Goal: Answer question/provide support: Share knowledge or assist other users

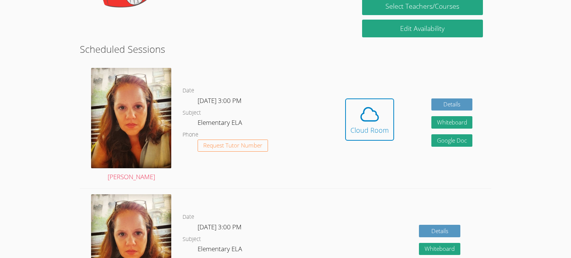
scroll to position [123, 0]
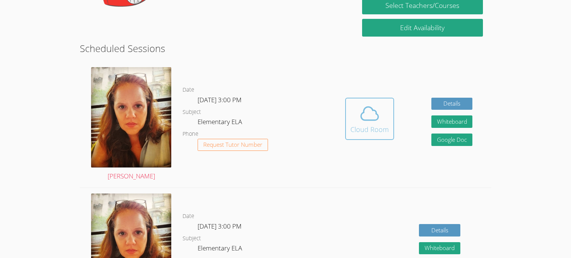
click at [359, 128] on div "Cloud Room" at bounding box center [369, 129] width 38 height 11
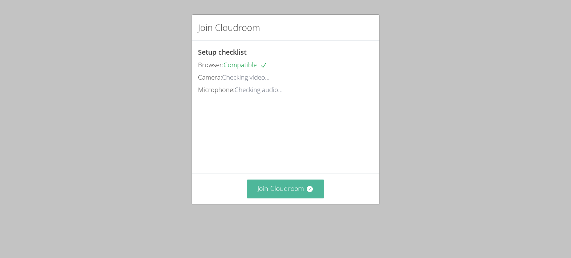
click at [293, 185] on button "Join Cloudroom" at bounding box center [285, 188] width 77 height 18
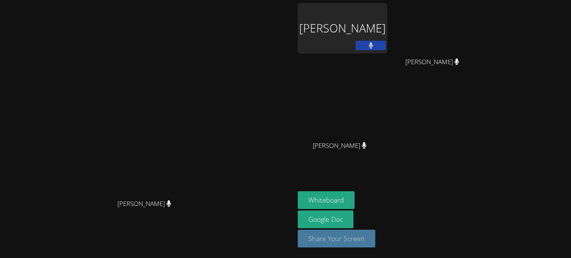
click at [375, 239] on button "Share Your Screen" at bounding box center [337, 238] width 78 height 18
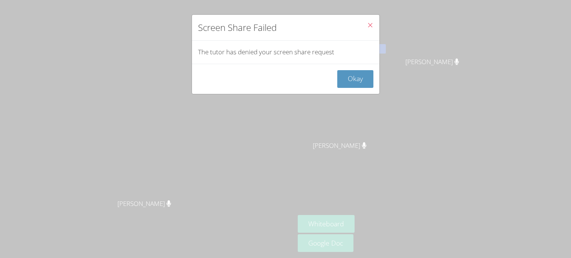
click at [368, 25] on icon "Close" at bounding box center [370, 25] width 6 height 6
click at [363, 79] on button "Okay" at bounding box center [355, 79] width 36 height 18
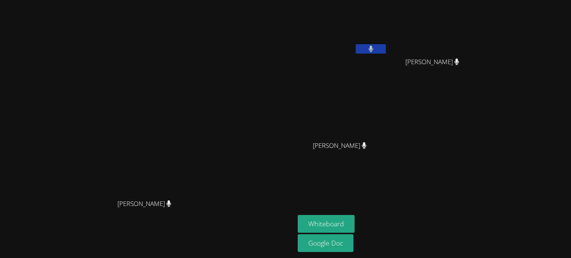
click at [171, 206] on icon at bounding box center [169, 203] width 5 height 6
click at [387, 91] on video at bounding box center [343, 112] width 90 height 50
click at [204, 98] on video at bounding box center [147, 113] width 113 height 163
click at [387, 40] on video at bounding box center [343, 28] width 90 height 50
click at [480, 44] on video at bounding box center [435, 28] width 90 height 50
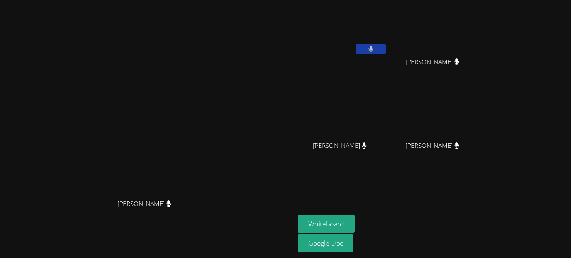
click at [459, 60] on icon at bounding box center [456, 61] width 5 height 6
click at [200, 225] on div "[PERSON_NAME]" at bounding box center [147, 210] width 289 height 30
click at [387, 43] on video at bounding box center [343, 28] width 90 height 50
click at [386, 50] on button at bounding box center [371, 48] width 30 height 9
click at [386, 46] on button at bounding box center [371, 48] width 30 height 9
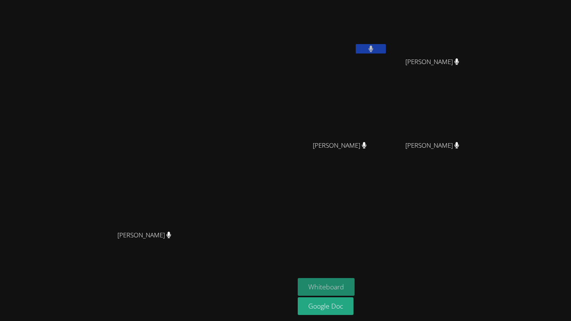
click at [355, 257] on button "Whiteboard" at bounding box center [326, 287] width 57 height 18
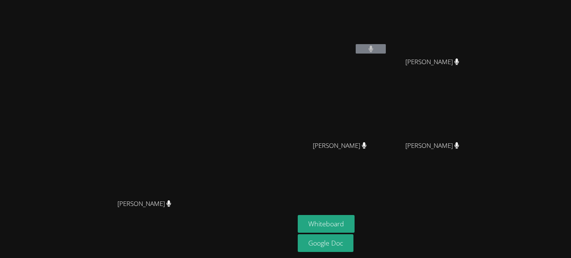
click at [386, 49] on button at bounding box center [371, 48] width 30 height 9
drag, startPoint x: 436, startPoint y: 49, endPoint x: 453, endPoint y: 69, distance: 26.2
click at [387, 69] on div "Myles Shaw" at bounding box center [343, 43] width 90 height 81
click at [386, 47] on button at bounding box center [371, 48] width 30 height 9
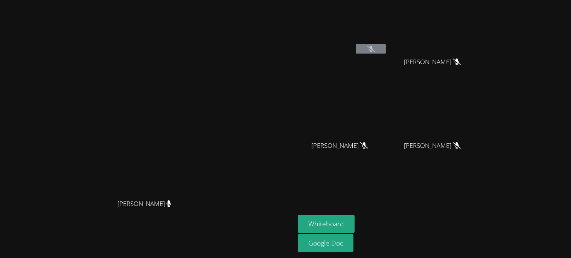
click at [386, 51] on button at bounding box center [371, 48] width 30 height 9
click at [386, 49] on button at bounding box center [371, 48] width 30 height 9
click at [375, 49] on icon at bounding box center [371, 49] width 8 height 6
click at [461, 143] on icon at bounding box center [457, 145] width 8 height 6
click at [387, 55] on div "Myles Shaw" at bounding box center [343, 30] width 90 height 54
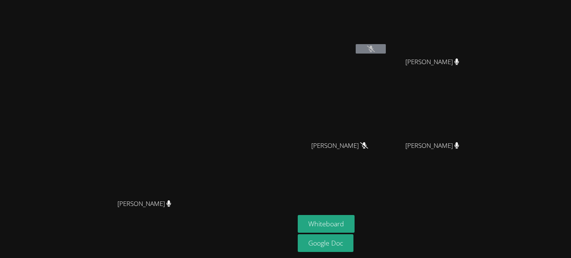
click at [386, 52] on button at bounding box center [371, 48] width 30 height 9
click at [386, 47] on button at bounding box center [371, 48] width 30 height 9
drag, startPoint x: 435, startPoint y: 50, endPoint x: 447, endPoint y: 71, distance: 24.3
click at [387, 71] on div "Myles Shaw" at bounding box center [343, 43] width 90 height 81
click at [387, 17] on video at bounding box center [343, 28] width 90 height 50
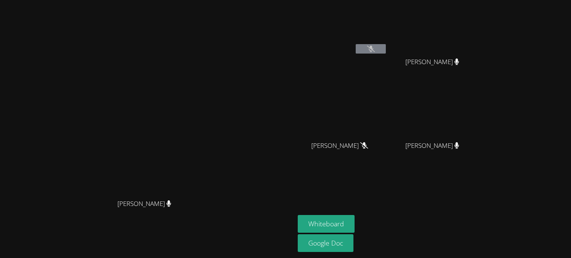
click at [375, 51] on icon at bounding box center [371, 49] width 8 height 6
click at [375, 50] on icon at bounding box center [371, 49] width 8 height 6
click at [375, 51] on icon at bounding box center [371, 49] width 8 height 6
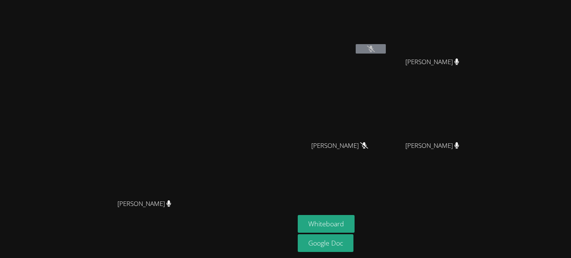
click at [375, 51] on icon at bounding box center [371, 49] width 8 height 6
click at [386, 46] on button at bounding box center [371, 48] width 30 height 9
click at [387, 55] on div "Myles Shaw" at bounding box center [343, 30] width 90 height 54
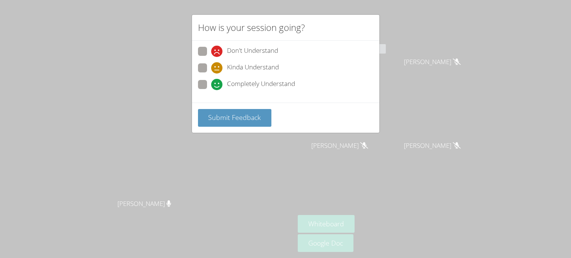
click at [211, 90] on span at bounding box center [211, 90] width 0 height 0
click at [211, 82] on input "Completely Understand" at bounding box center [214, 83] width 6 height 6
radio input "true"
click at [214, 115] on span "Submit Feedback" at bounding box center [234, 117] width 53 height 9
